Goal: Task Accomplishment & Management: Manage account settings

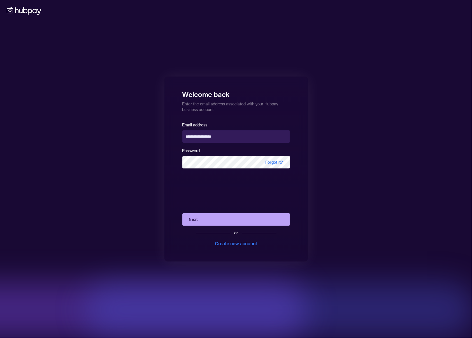
click at [229, 221] on button "Next" at bounding box center [236, 219] width 108 height 12
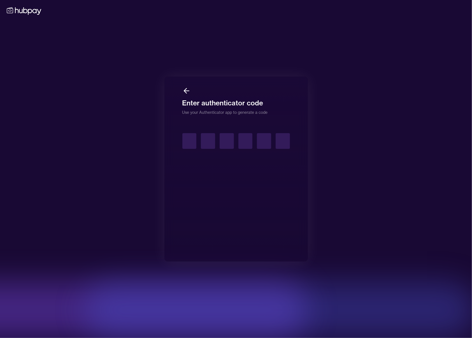
type input "*"
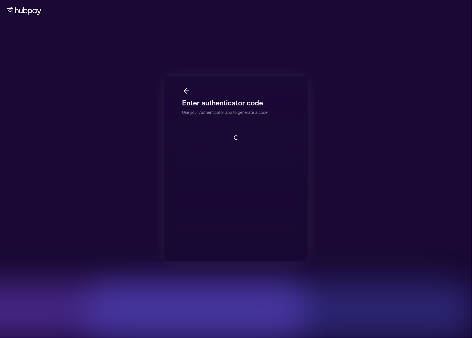
scroll to position [1, 0]
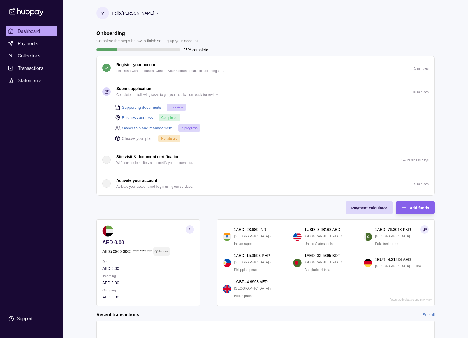
click at [115, 15] on p "Hello, [PERSON_NAME]" at bounding box center [133, 13] width 42 height 6
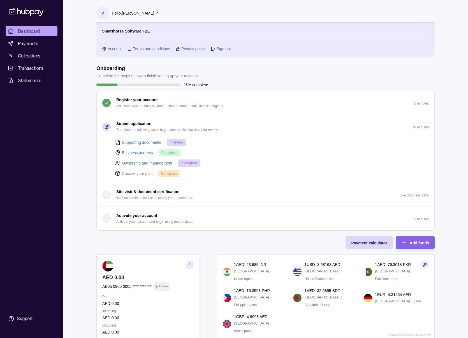
click at [117, 46] on link "Account" at bounding box center [115, 49] width 14 height 6
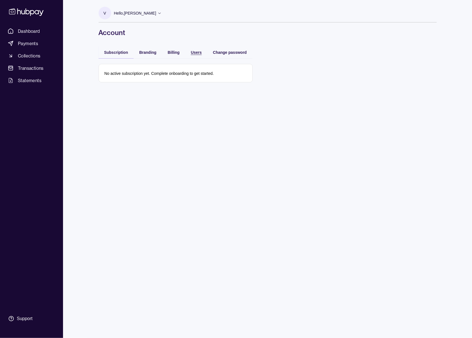
click at [193, 54] on span "Users" at bounding box center [196, 52] width 11 height 4
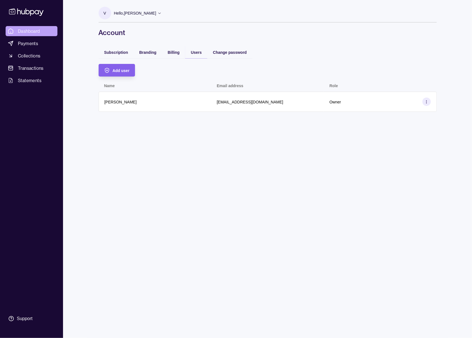
click at [27, 34] on link "Dashboard" at bounding box center [32, 31] width 52 height 10
